Goal: Task Accomplishment & Management: Complete application form

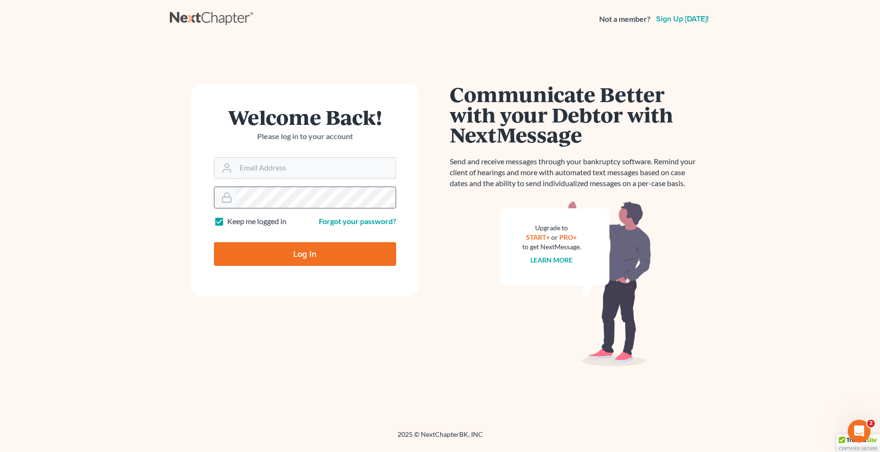
type input "[EMAIL_ADDRESS][DOMAIN_NAME]"
click at [293, 247] on input "Log In" at bounding box center [305, 254] width 182 height 24
type input "Thinking..."
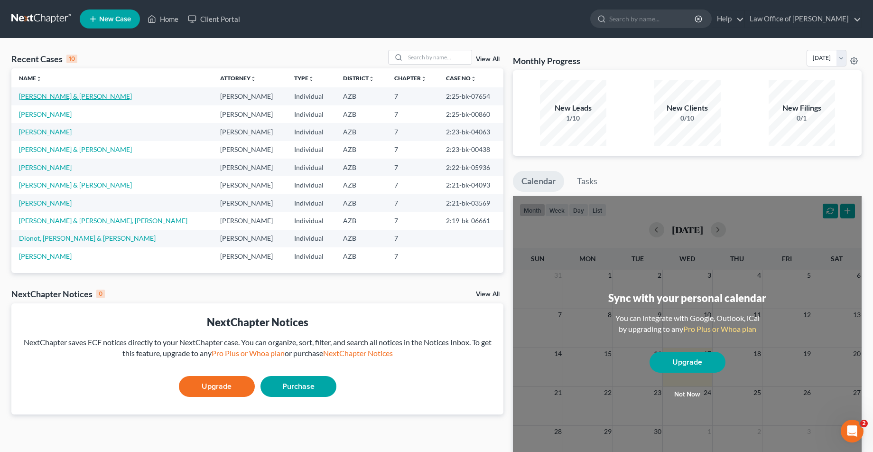
click at [49, 99] on link "[PERSON_NAME] & [PERSON_NAME]" at bounding box center [75, 96] width 113 height 8
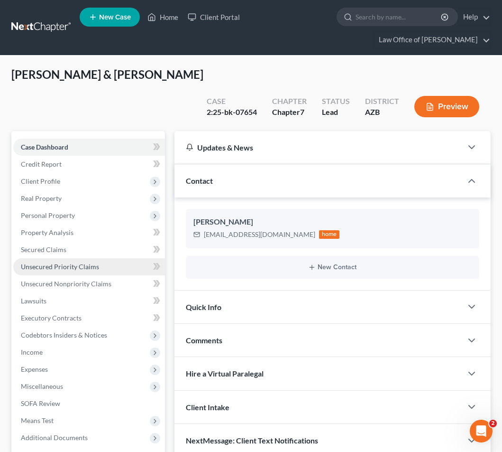
click at [67, 265] on span "Unsecured Priority Claims" at bounding box center [60, 266] width 78 height 8
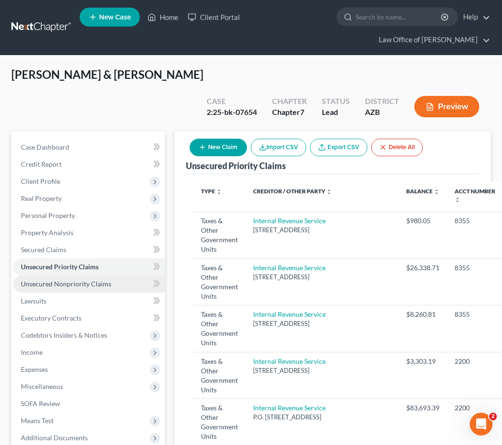
click at [46, 281] on span "Unsecured Nonpriority Claims" at bounding box center [66, 283] width 91 height 8
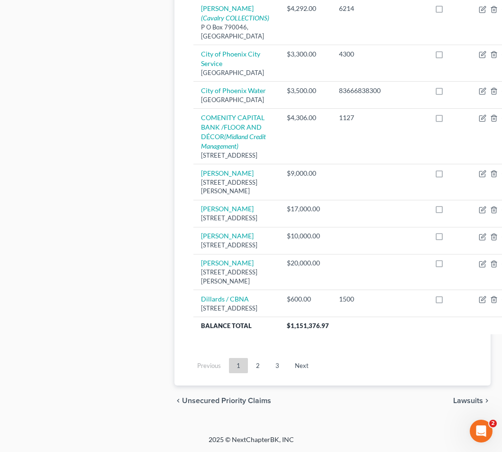
scroll to position [2041, 0]
click at [278, 373] on link "3" at bounding box center [277, 365] width 19 height 15
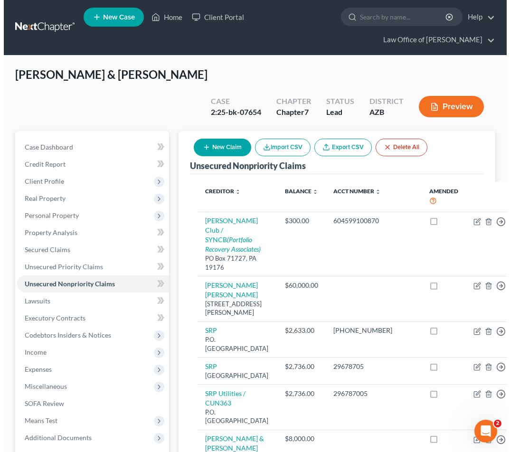
scroll to position [0, 0]
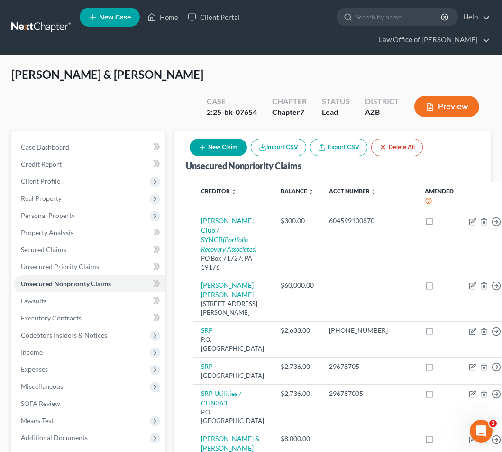
click at [223, 149] on button "New Claim" at bounding box center [218, 148] width 57 height 18
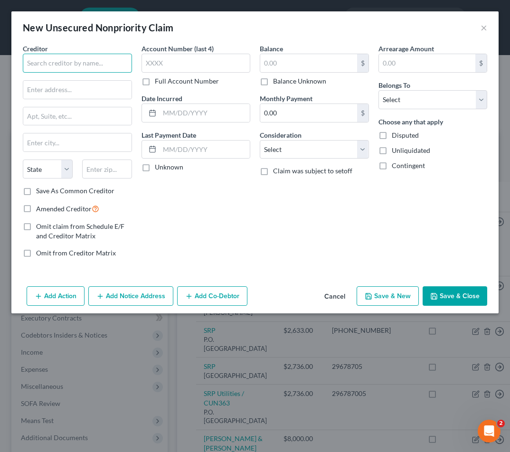
click at [60, 65] on input "text" at bounding box center [77, 63] width 109 height 19
click at [59, 61] on input "text" at bounding box center [77, 63] width 109 height 19
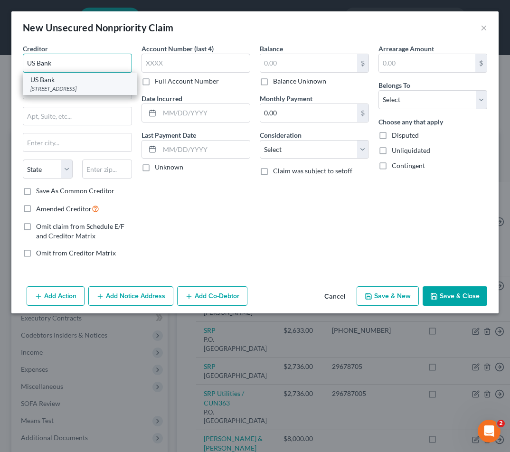
type input "US Bank"
click at [64, 90] on div "[STREET_ADDRESS]" at bounding box center [79, 88] width 99 height 8
type input "PO Box 108"
type input "Saint Louis"
select select "26"
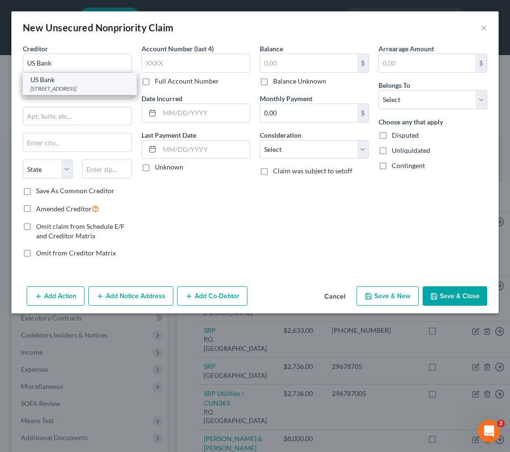
type input "63166"
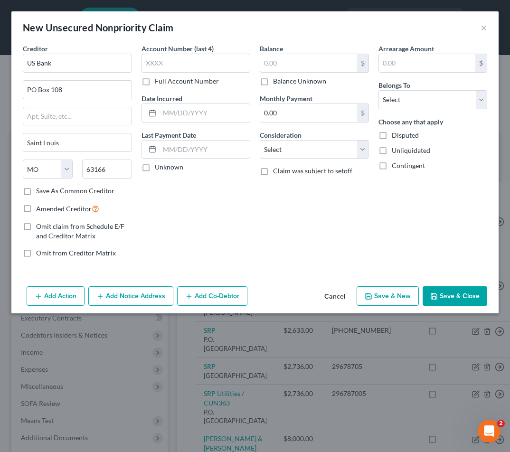
click at [292, 57] on input "text" at bounding box center [308, 63] width 97 height 18
type input "646.00"
click at [411, 66] on input "text" at bounding box center [427, 63] width 97 height 18
type input "646.00"
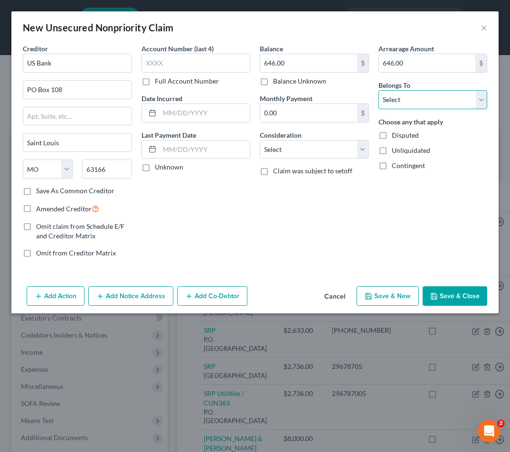
select select "4"
select select "2"
click at [155, 80] on label "Full Account Number" at bounding box center [187, 80] width 64 height 9
click at [158, 80] on input "Full Account Number" at bounding box center [161, 79] width 6 height 6
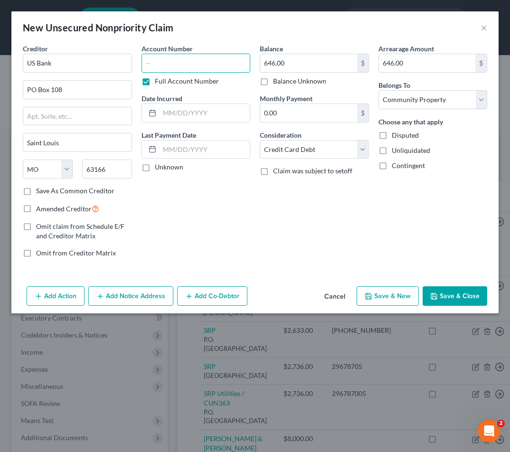
click at [153, 65] on input "text" at bounding box center [195, 63] width 109 height 19
type input "943656"
click at [176, 111] on input "text" at bounding box center [204, 113] width 91 height 18
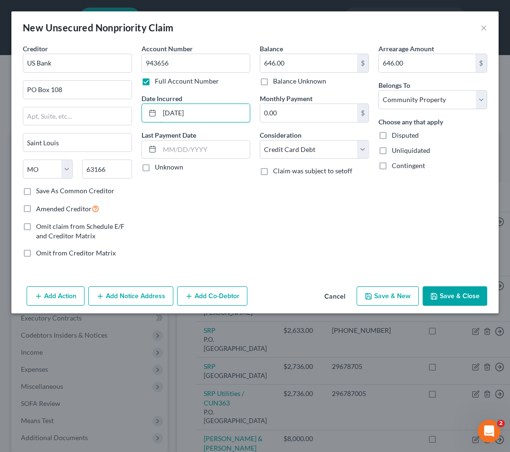
type input "[DATE]"
click at [155, 169] on label "Unknown" at bounding box center [169, 166] width 28 height 9
click at [158, 168] on input "Unknown" at bounding box center [161, 165] width 6 height 6
checkbox input "true"
click at [117, 297] on button "Add Notice Address" at bounding box center [130, 296] width 85 height 20
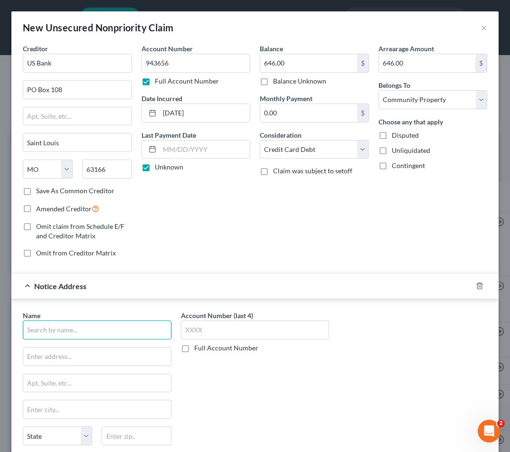
click at [70, 328] on input "text" at bounding box center [97, 329] width 148 height 19
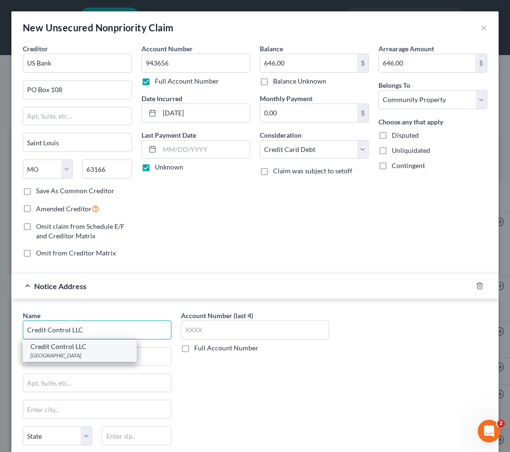
type input "Credit Control LLC"
click at [65, 353] on div "[GEOGRAPHIC_DATA]" at bounding box center [79, 355] width 99 height 8
type input "PO Box 31179"
type input "[GEOGRAPHIC_DATA]"
select select "9"
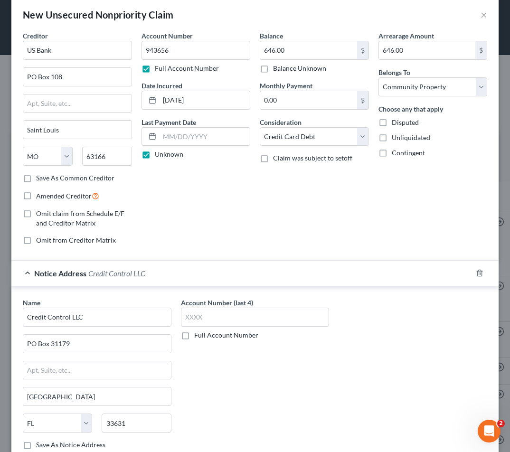
scroll to position [13, 0]
drag, startPoint x: 130, startPoint y: 424, endPoint x: 91, endPoint y: 421, distance: 39.9
click at [91, 421] on div "State [US_STATE] AK AR AZ CA CO CT DE DC [GEOGRAPHIC_DATA] [GEOGRAPHIC_DATA] GU…" at bounding box center [97, 426] width 158 height 27
type input "19456"
type input "Oaks"
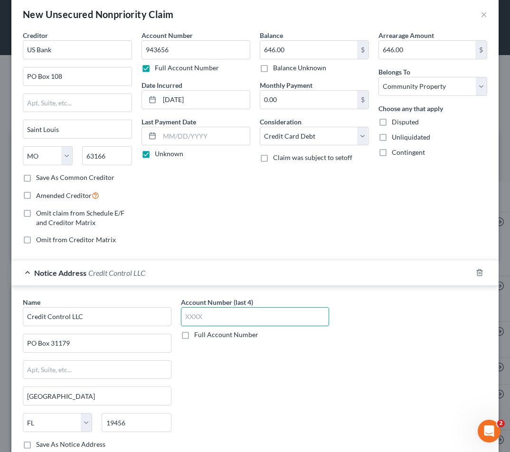
select select "39"
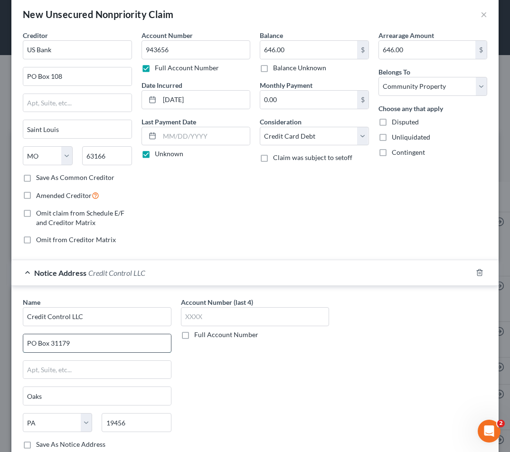
drag, startPoint x: 68, startPoint y: 342, endPoint x: 51, endPoint y: 344, distance: 17.2
click at [51, 344] on input "PO Box 31179" at bounding box center [97, 343] width 148 height 18
type input "PO Box 1280"
click at [194, 334] on label "Full Account Number" at bounding box center [226, 334] width 64 height 9
click at [198, 334] on input "Full Account Number" at bounding box center [201, 333] width 6 height 6
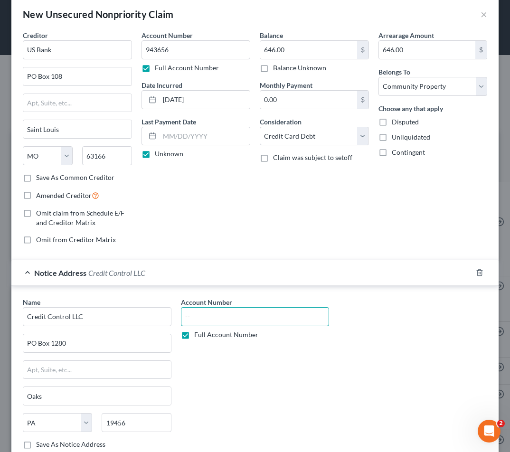
click at [198, 309] on input "text" at bounding box center [255, 316] width 148 height 19
paste input "REF 56739709"
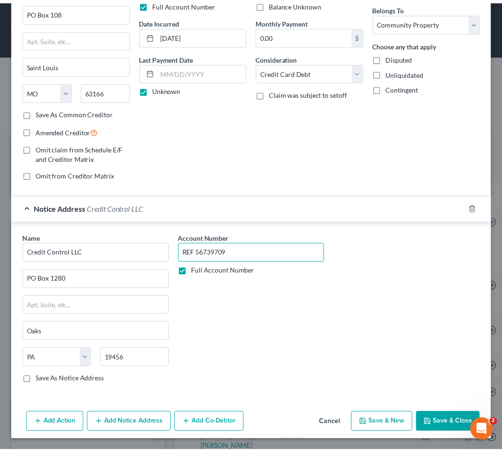
scroll to position [77, 0]
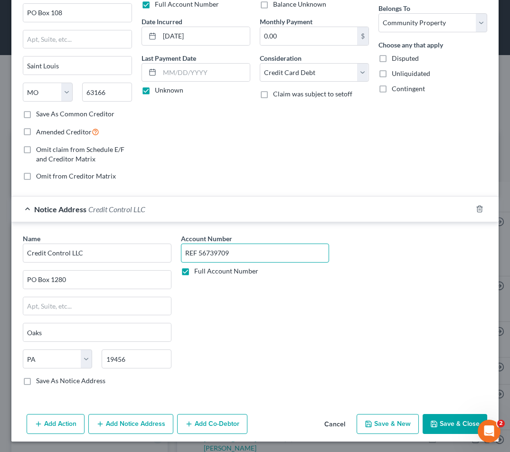
type input "REF 56739709"
click at [445, 420] on button "Save & Close" at bounding box center [454, 424] width 65 height 20
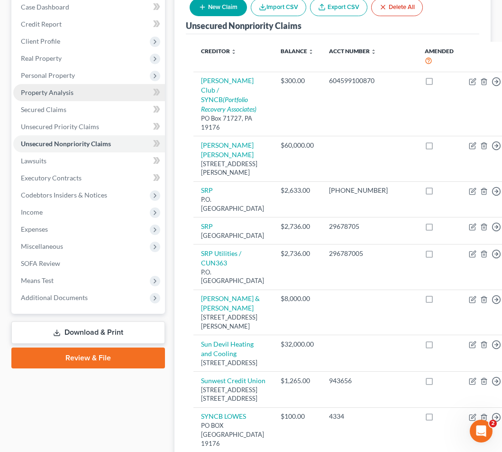
scroll to position [139, 0]
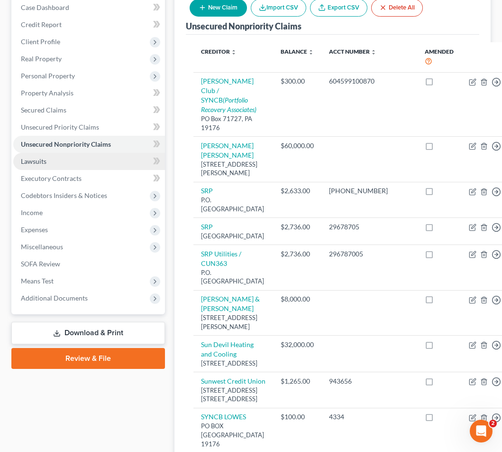
click at [40, 162] on span "Lawsuits" at bounding box center [34, 161] width 26 height 8
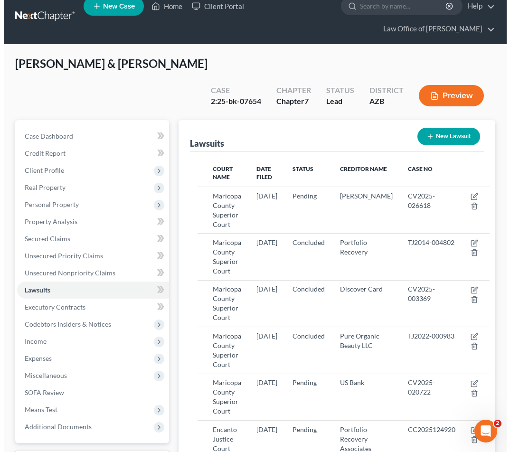
scroll to position [10, 0]
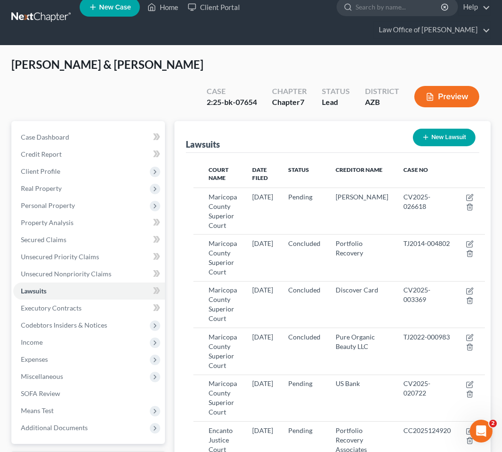
click at [436, 141] on button "New Lawsuit" at bounding box center [444, 138] width 63 height 18
select select "0"
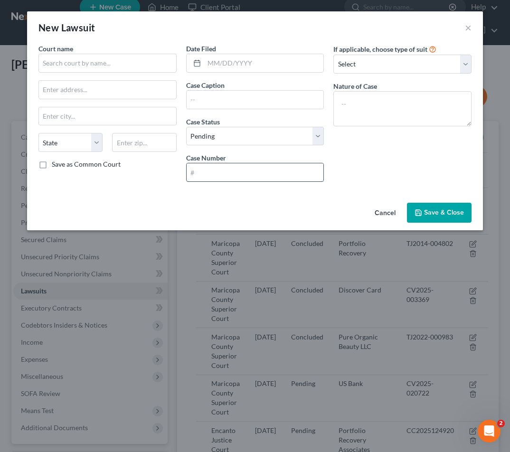
click at [269, 174] on input "text" at bounding box center [254, 172] width 137 height 18
paste input "CV2025-025632"
type input "CV2025-025632"
